Goal: Transaction & Acquisition: Purchase product/service

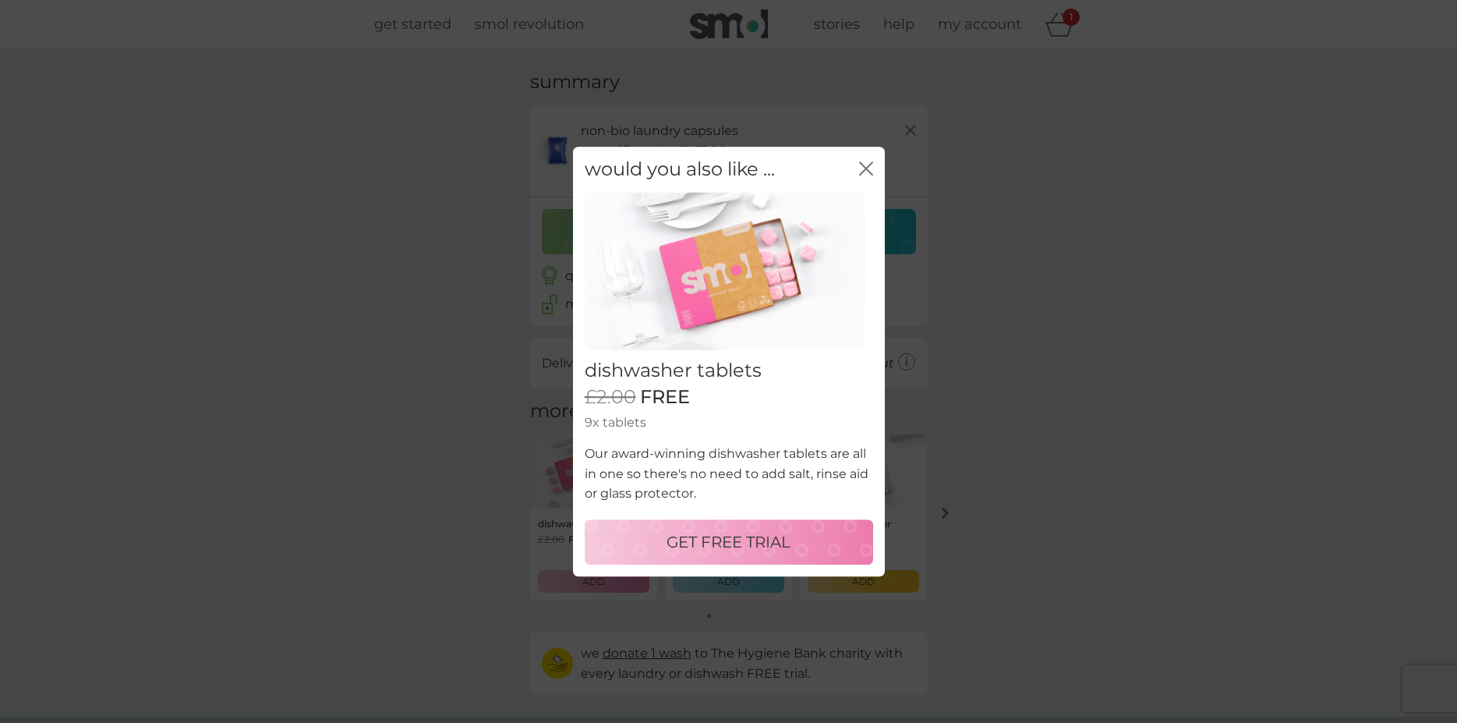
click at [734, 533] on p "GET FREE TRIAL" at bounding box center [729, 541] width 124 height 25
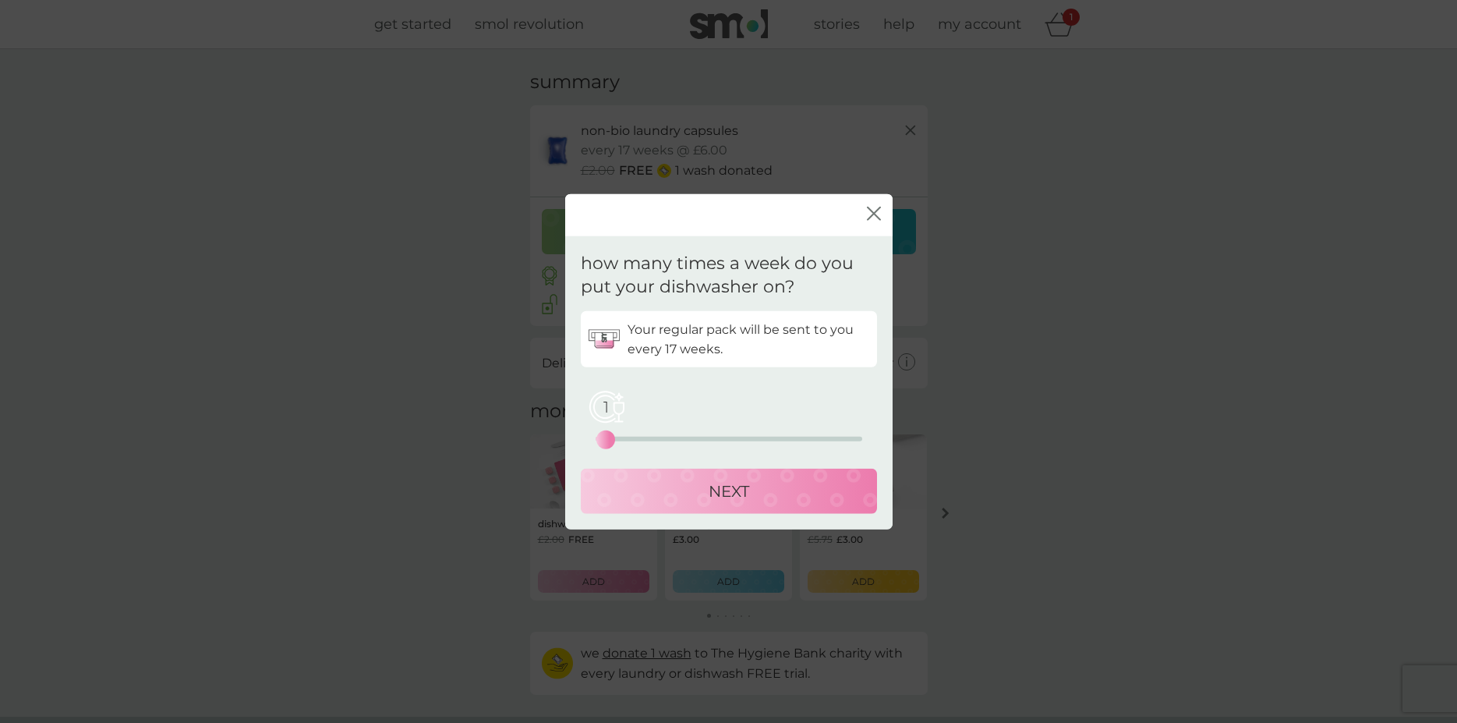
drag, startPoint x: 598, startPoint y: 440, endPoint x: 607, endPoint y: 440, distance: 9.4
click at [607, 440] on div "1" at bounding box center [606, 440] width 6 height 6
click at [738, 493] on p "NEXT" at bounding box center [729, 491] width 41 height 25
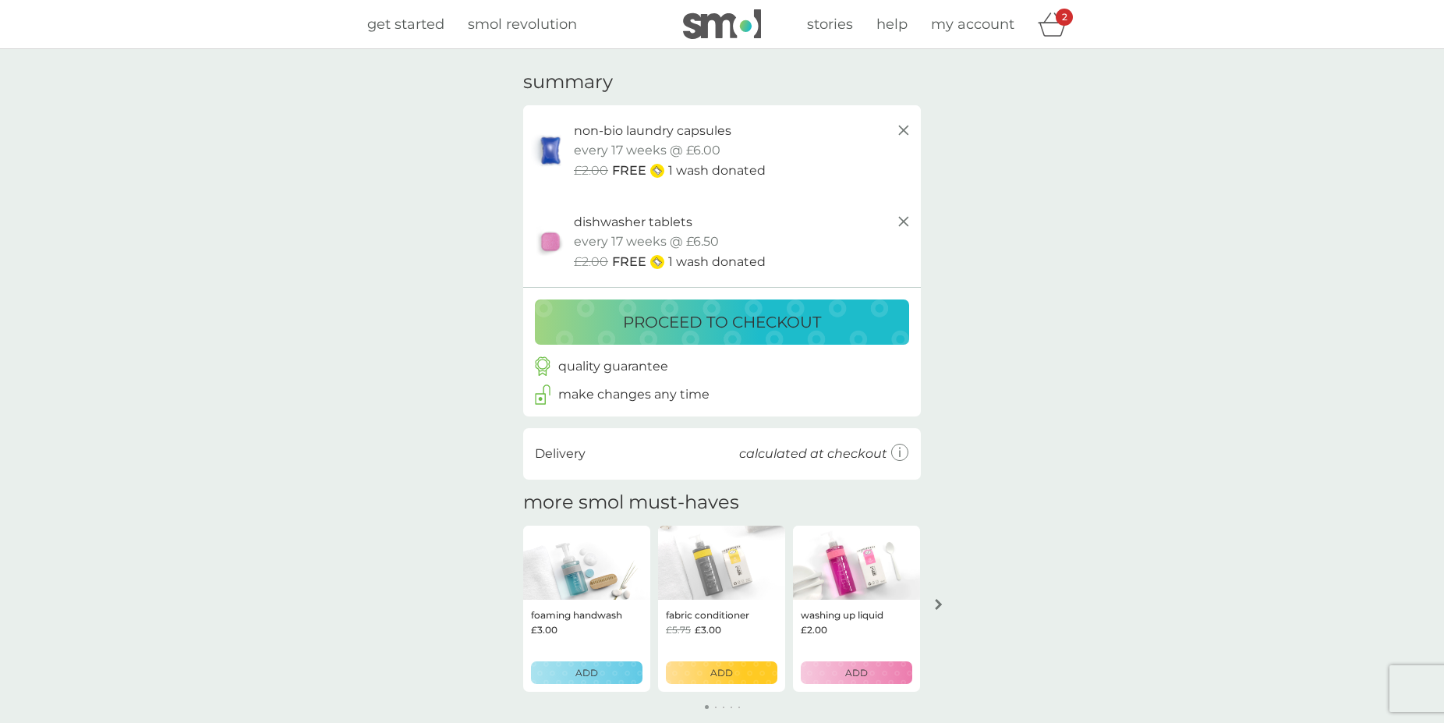
click at [737, 325] on p "proceed to checkout" at bounding box center [722, 322] width 198 height 25
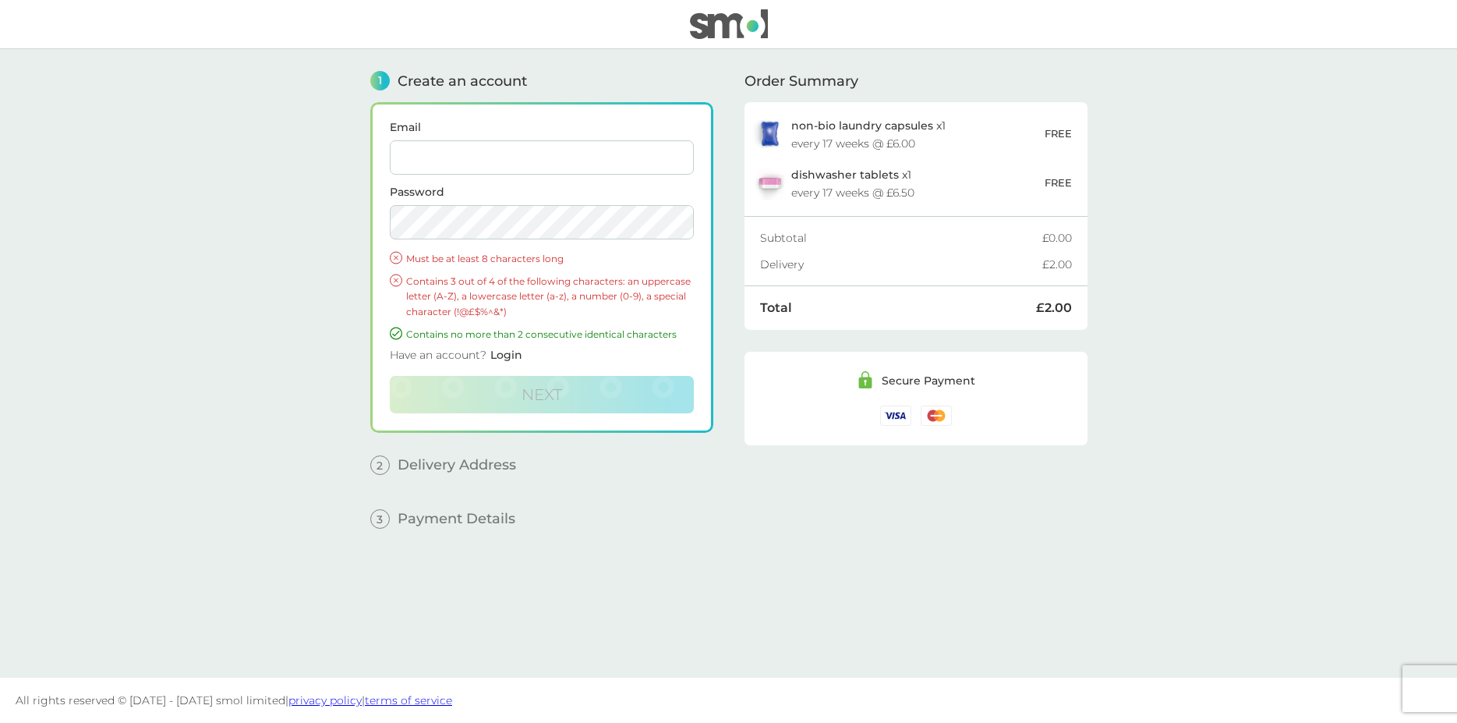
click at [458, 163] on input "Email" at bounding box center [542, 157] width 304 height 34
type input "[EMAIL_ADDRESS][DOMAIN_NAME]"
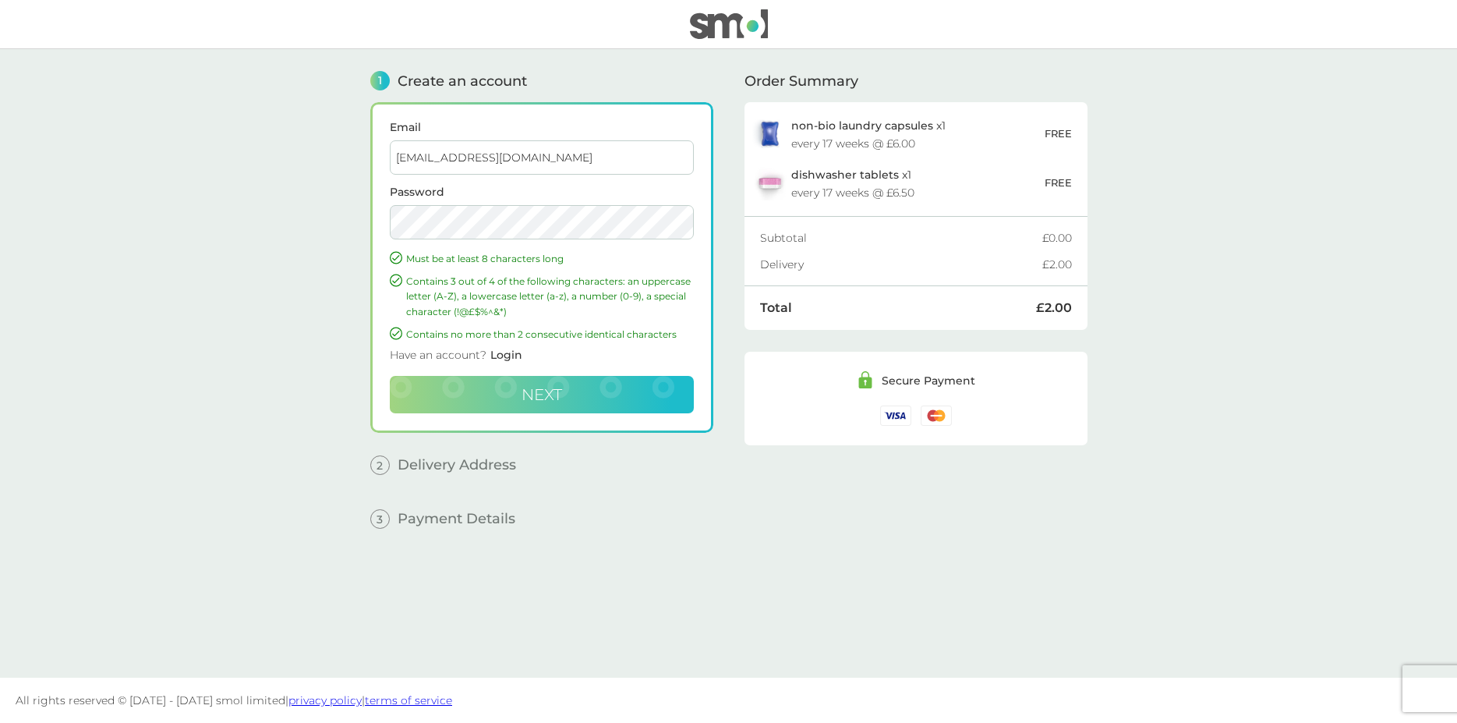
click at [550, 406] on button "Next" at bounding box center [542, 394] width 304 height 37
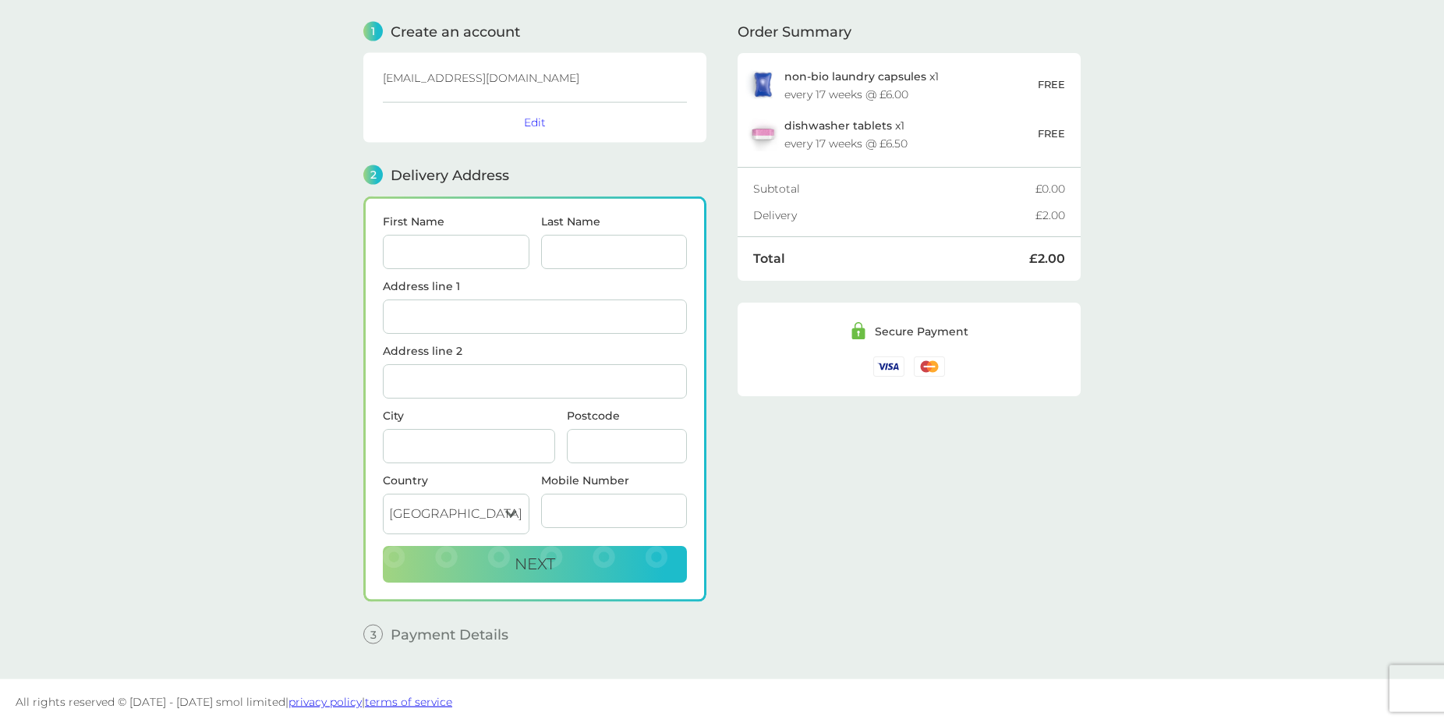
scroll to position [51, 0]
click at [436, 255] on input "First Name" at bounding box center [456, 250] width 147 height 34
type input "[PERSON_NAME]"
type input "Selwood"
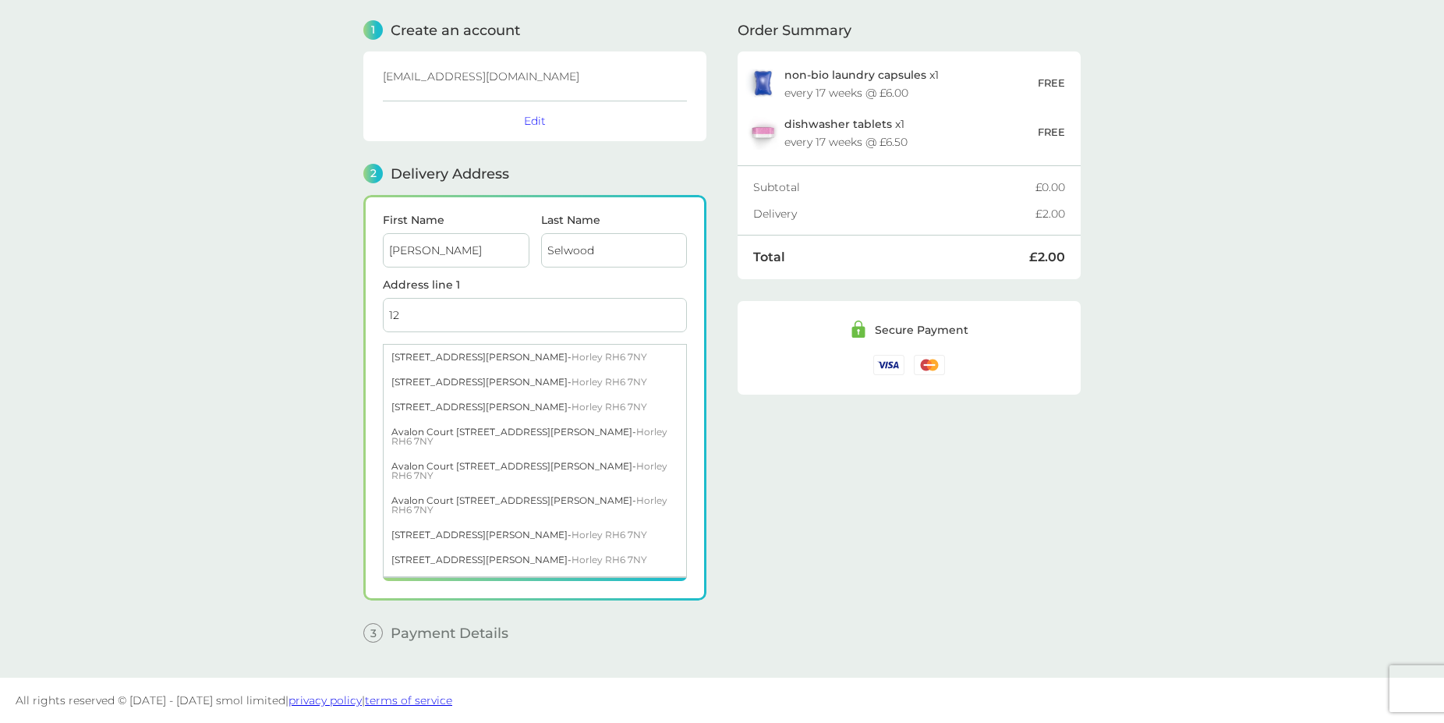
type input "[STREET_ADDRESS]"
type input "[PERSON_NAME]"
type input "RH10 5DW"
type input "07969863718"
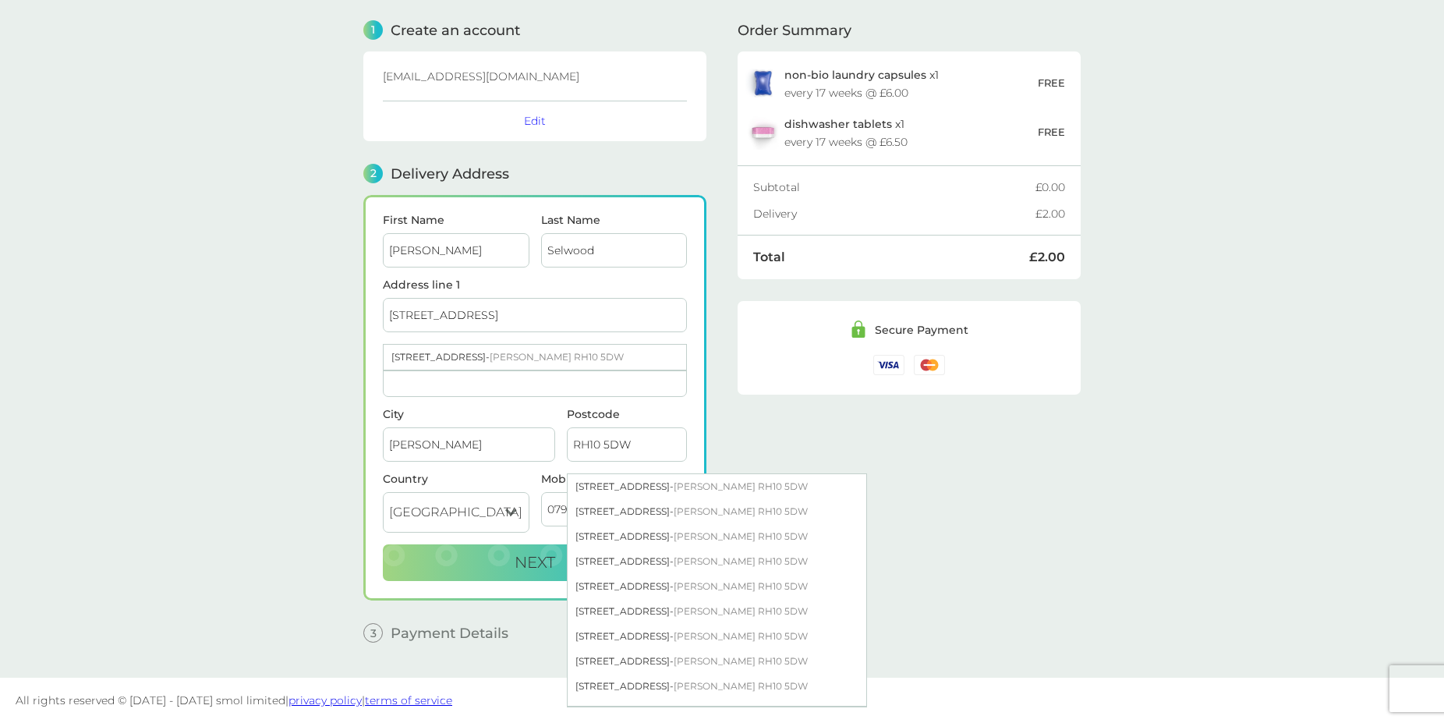
click at [1004, 503] on div "Order Summary non-bio laundry capsules x 1 every 17 weeks @ £6.00 FREE dishwash…" at bounding box center [909, 326] width 343 height 656
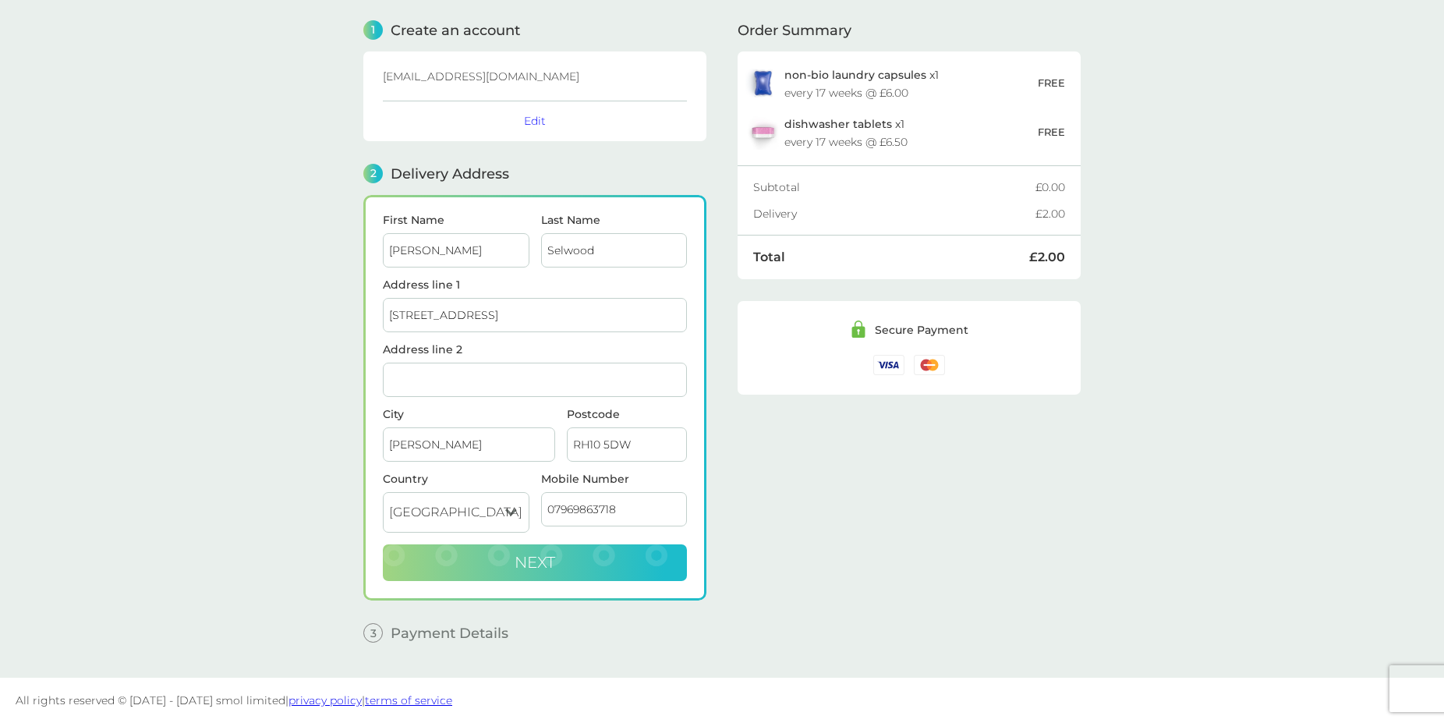
click at [534, 563] on span "Next" at bounding box center [535, 562] width 41 height 19
checkbox input "true"
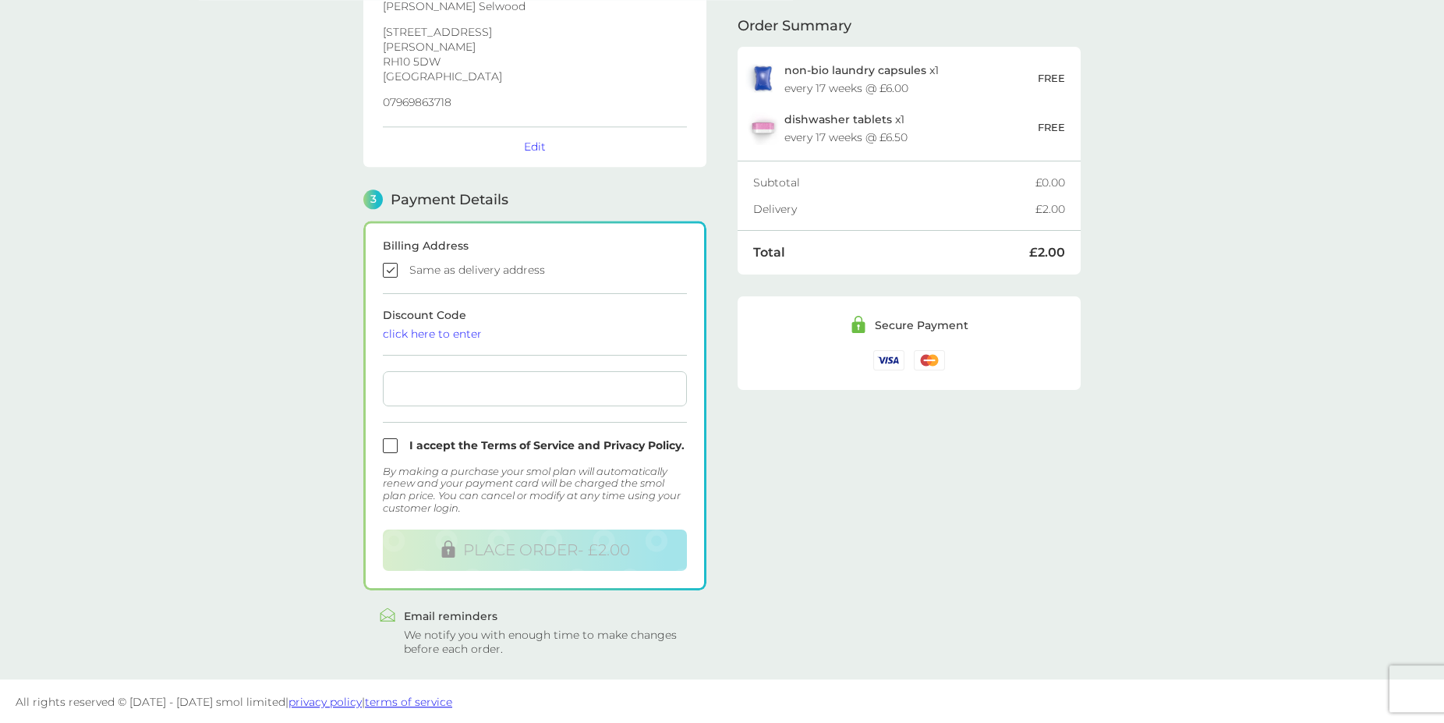
scroll to position [266, 0]
click at [481, 377] on div at bounding box center [535, 387] width 304 height 35
click at [392, 440] on input "checkbox" at bounding box center [535, 444] width 304 height 15
checkbox input "true"
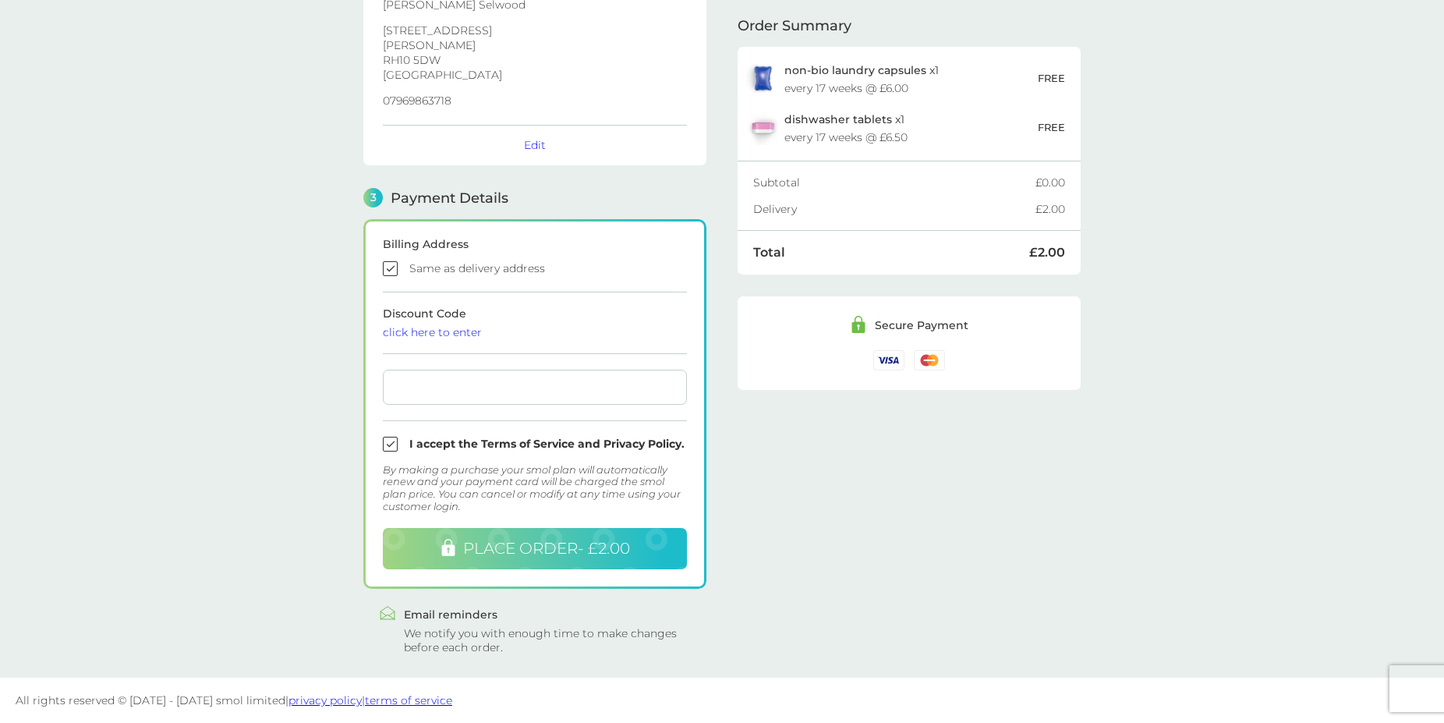
click at [577, 551] on span "PLACE ORDER - £2.00" at bounding box center [546, 548] width 167 height 19
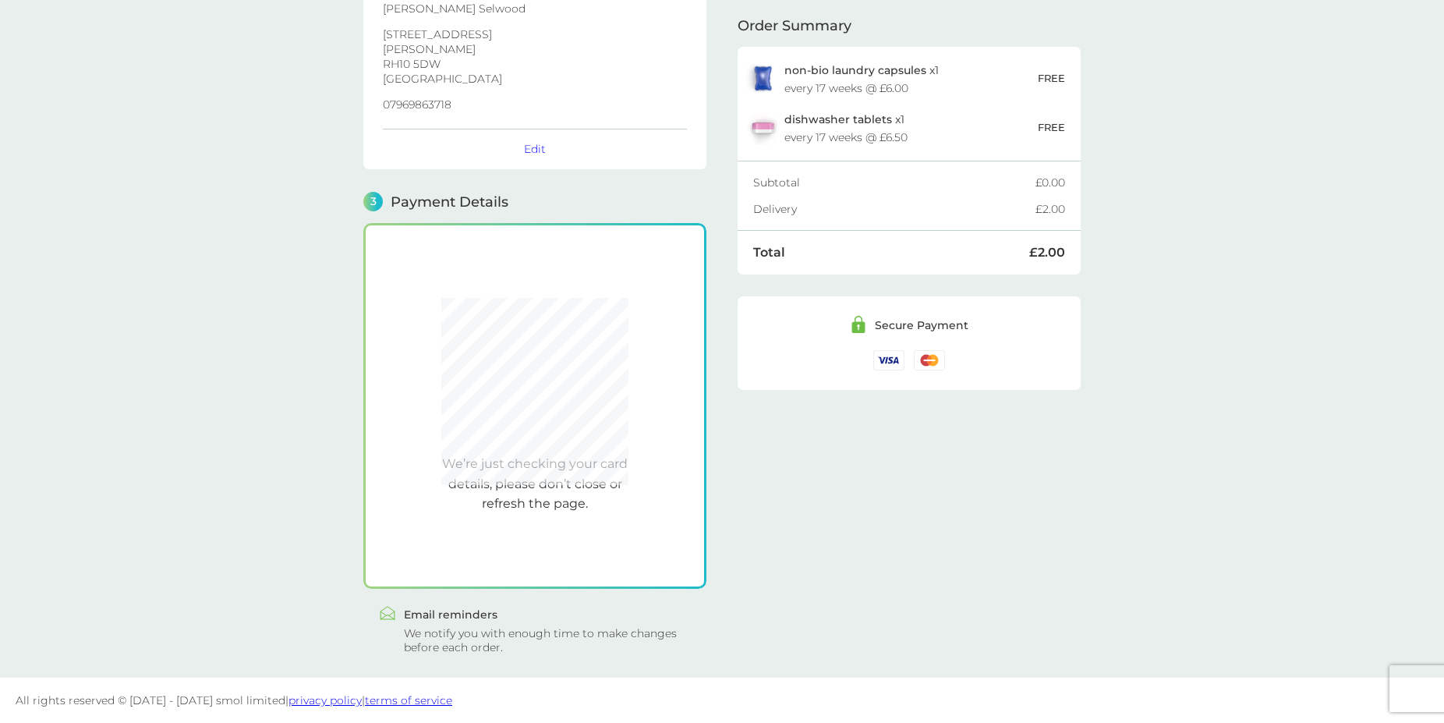
scroll to position [262, 0]
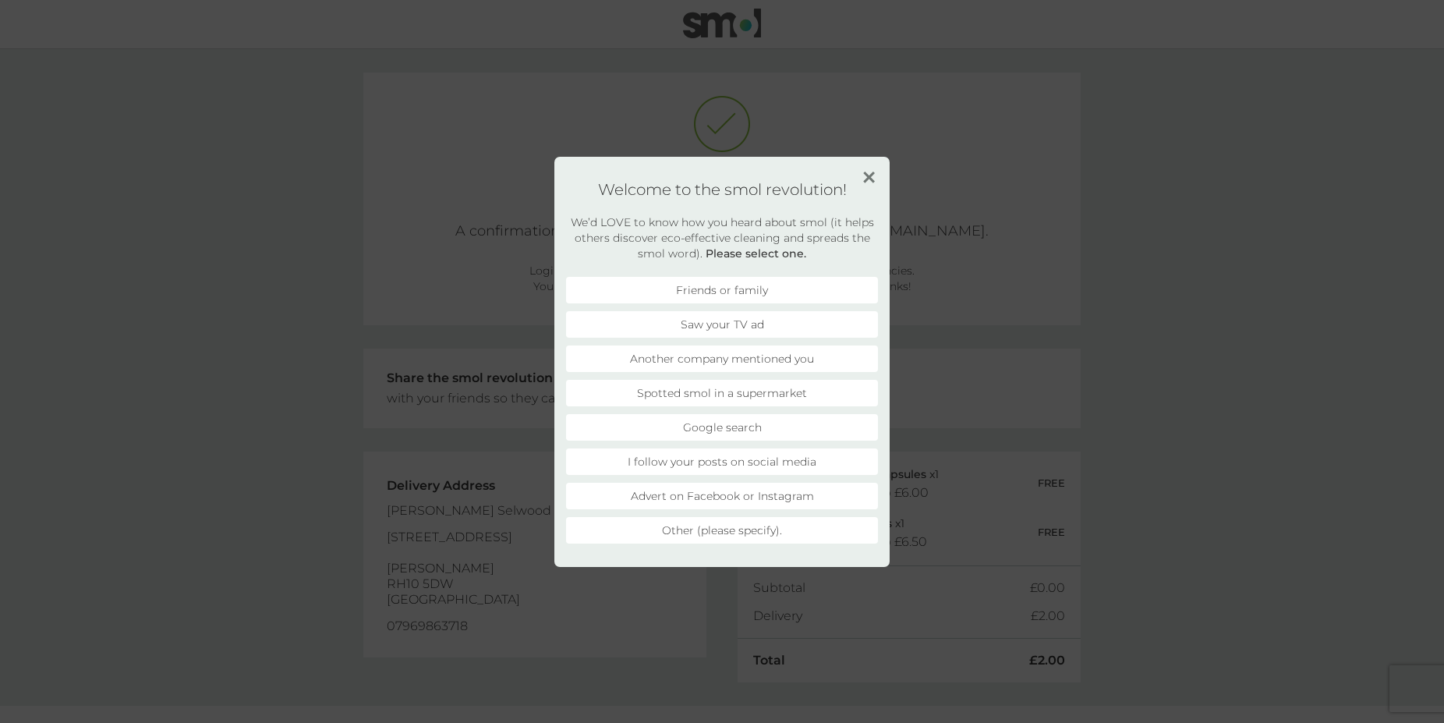
click at [735, 358] on li "Another company mentioned you" at bounding box center [722, 358] width 312 height 27
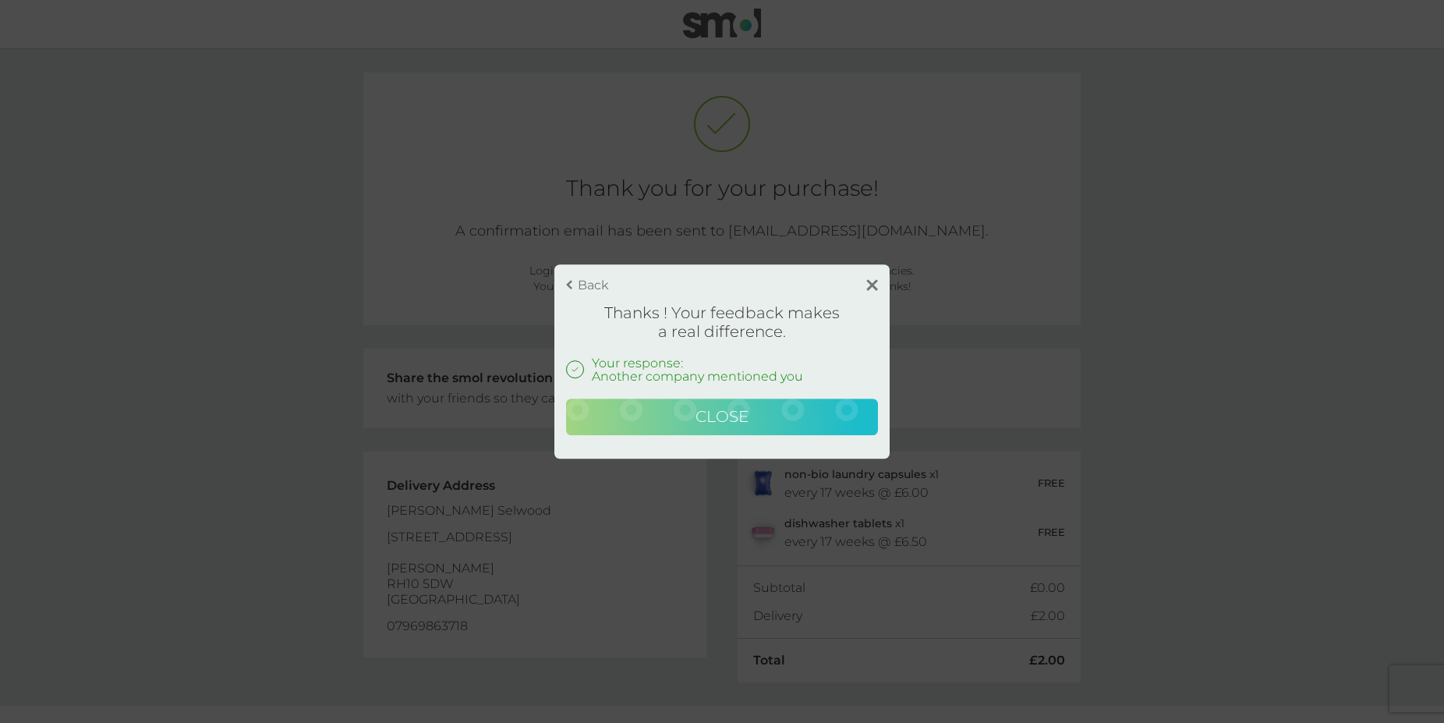
click at [722, 416] on span "Close" at bounding box center [721, 416] width 53 height 19
